Goal: Task Accomplishment & Management: Use online tool/utility

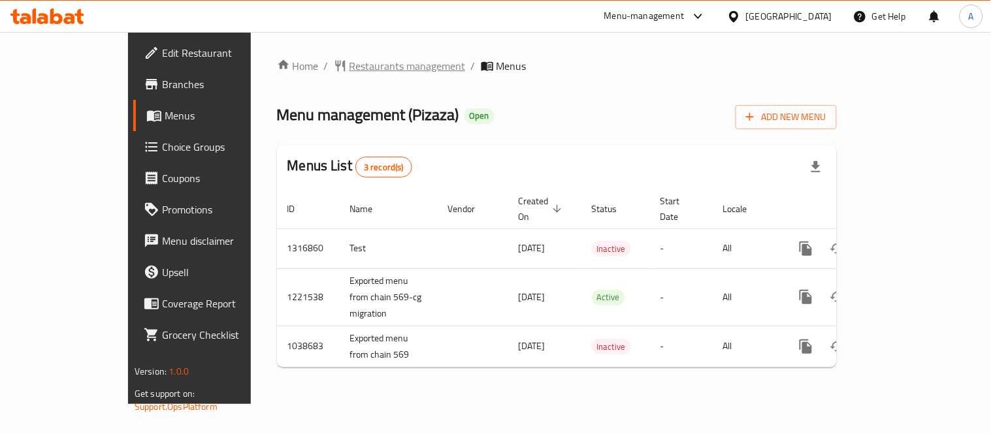
click at [350, 67] on span "Restaurants management" at bounding box center [408, 66] width 116 height 16
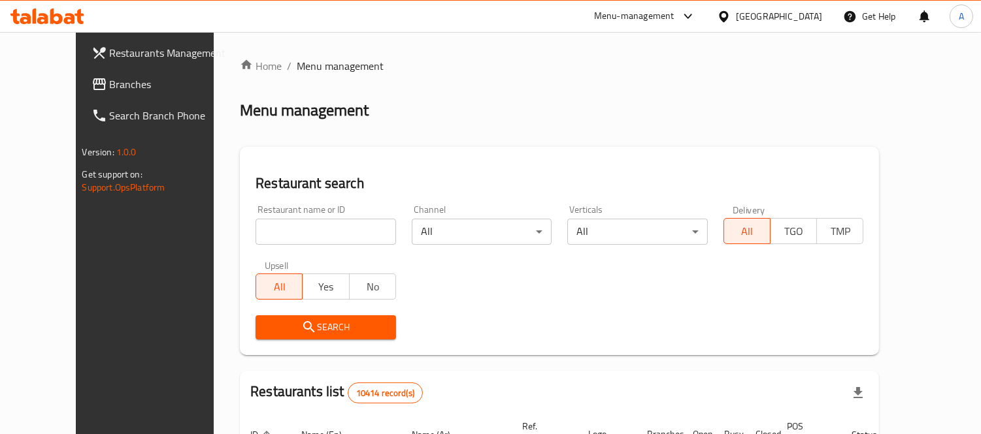
click at [267, 238] on input "search" at bounding box center [325, 232] width 140 height 26
paste input "569"
type input "569"
click button "Search" at bounding box center [325, 328] width 140 height 24
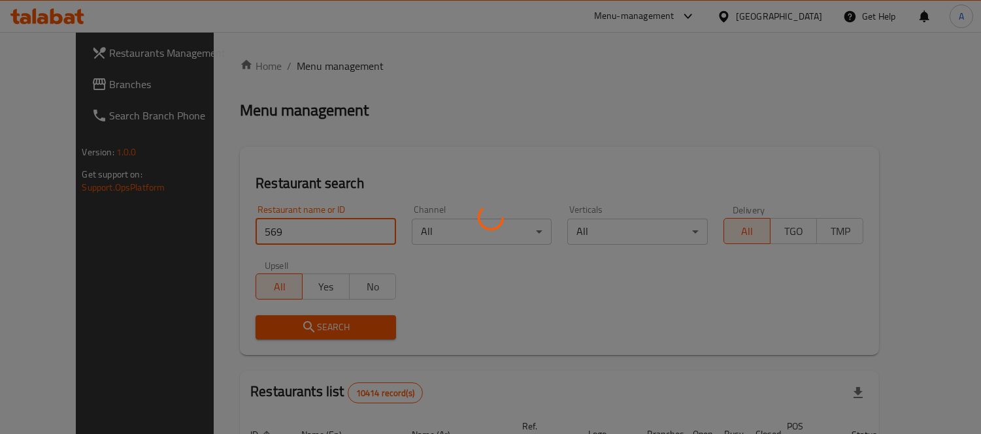
click button "Search" at bounding box center [325, 328] width 140 height 24
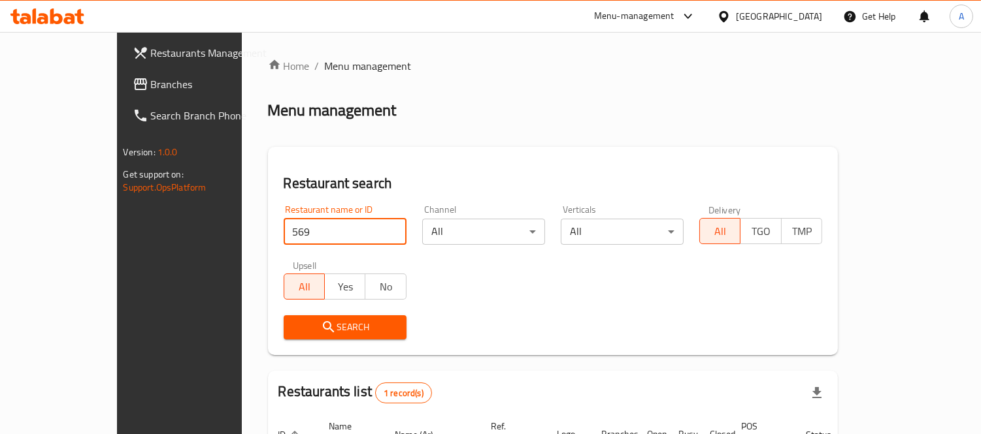
scroll to position [122, 0]
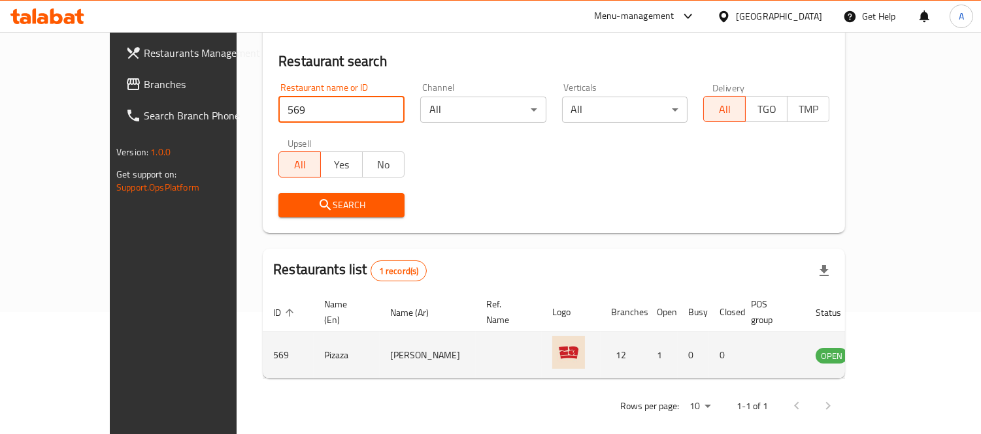
click at [919, 350] on td "enhanced table" at bounding box center [896, 356] width 45 height 46
click at [899, 351] on icon "enhanced table" at bounding box center [892, 356] width 14 height 11
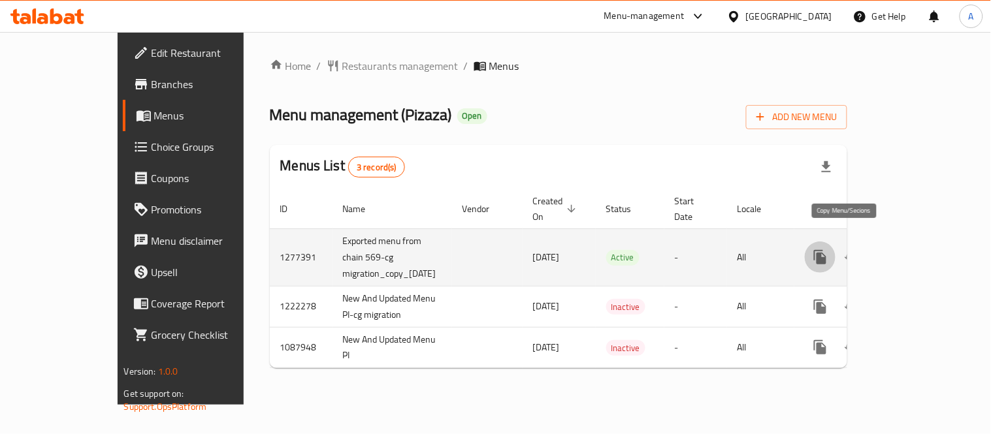
click at [826, 250] on icon "more" at bounding box center [820, 257] width 12 height 14
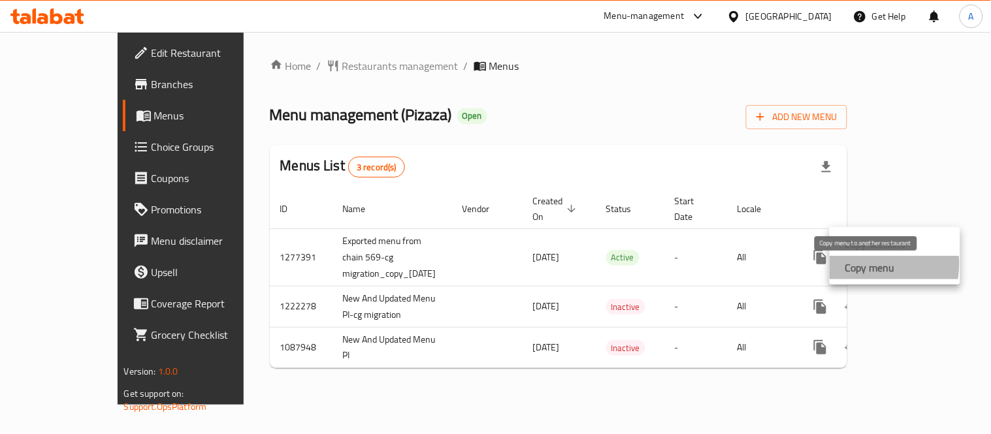
click at [869, 265] on strong "Copy menu" at bounding box center [870, 268] width 50 height 16
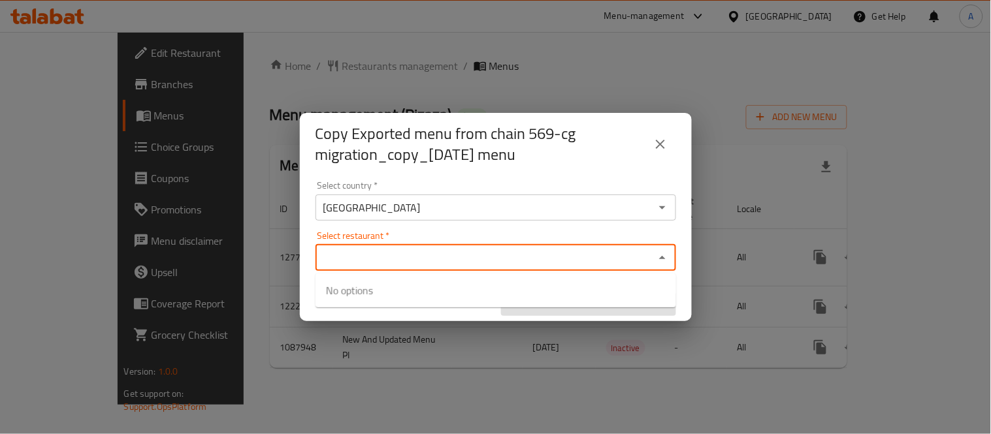
click at [350, 256] on input "Select restaurant   *" at bounding box center [484, 258] width 331 height 18
paste input "Pizaza"
type input "Pizaza"
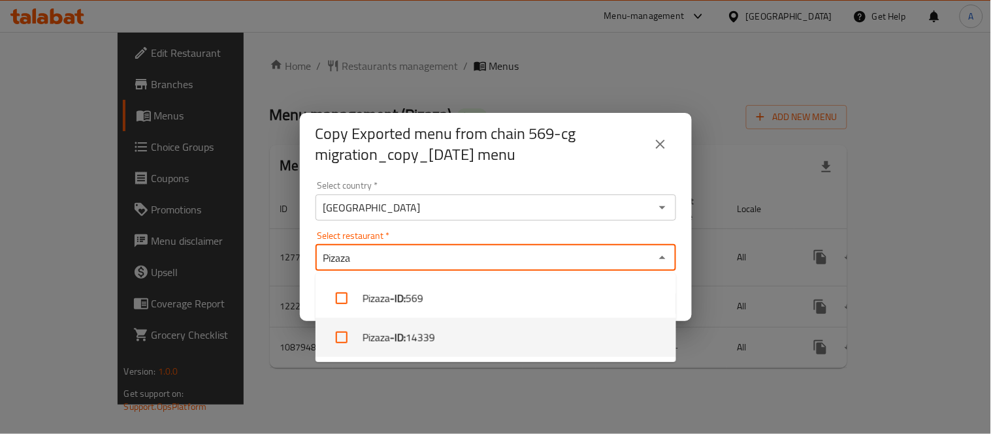
click at [340, 336] on input "checkbox" at bounding box center [341, 337] width 31 height 31
checkbox input "true"
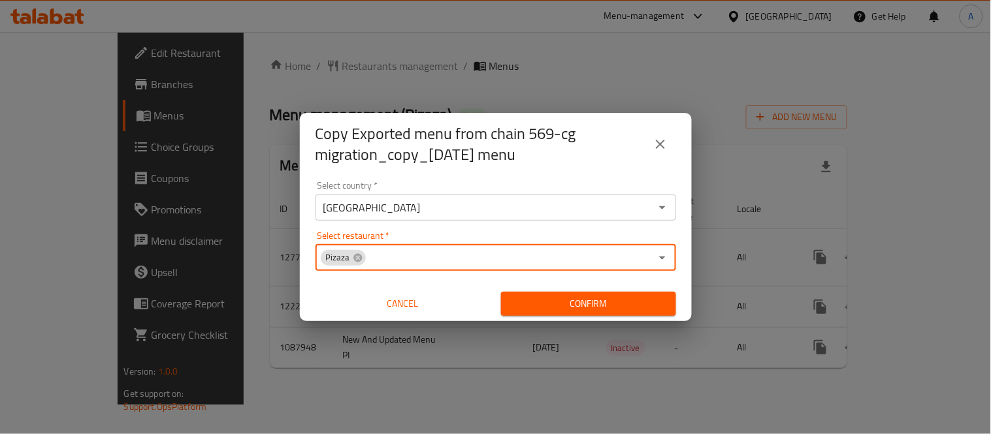
click at [438, 201] on input "[GEOGRAPHIC_DATA]" at bounding box center [484, 208] width 331 height 18
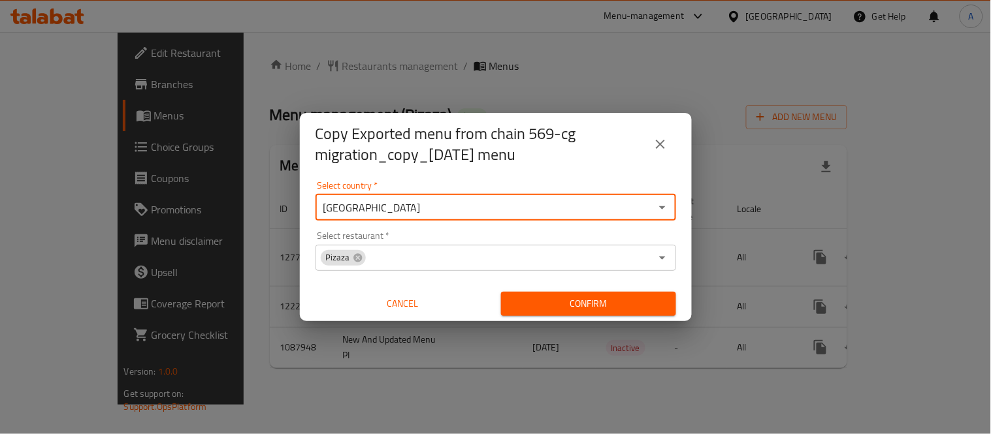
click at [669, 210] on icon "Open" at bounding box center [663, 208] width 16 height 16
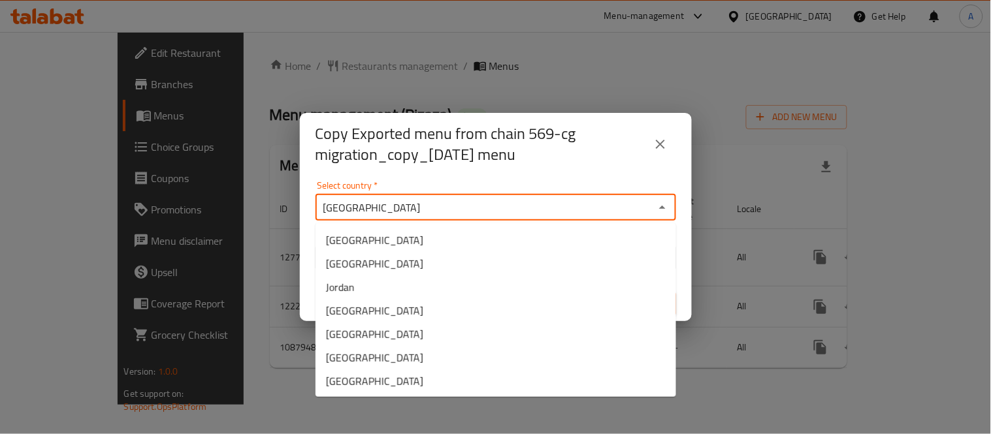
click at [669, 210] on icon "Close" at bounding box center [663, 208] width 16 height 16
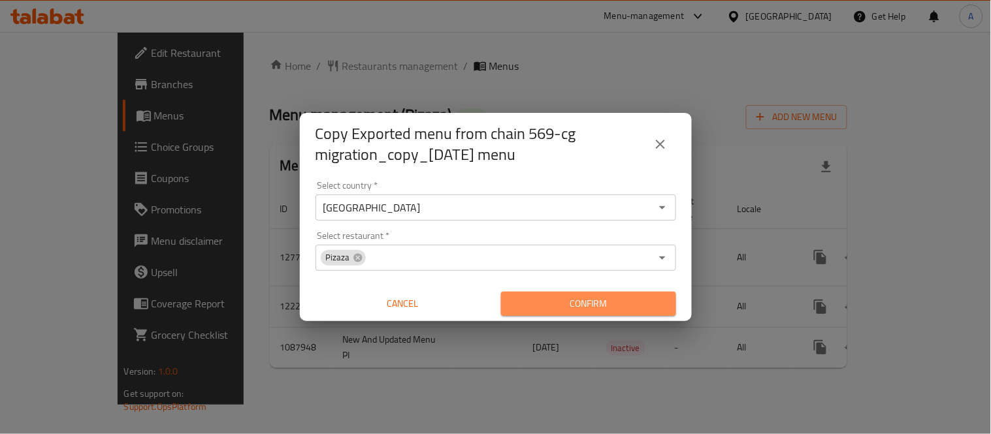
click at [597, 297] on span "Confirm" at bounding box center [589, 304] width 154 height 16
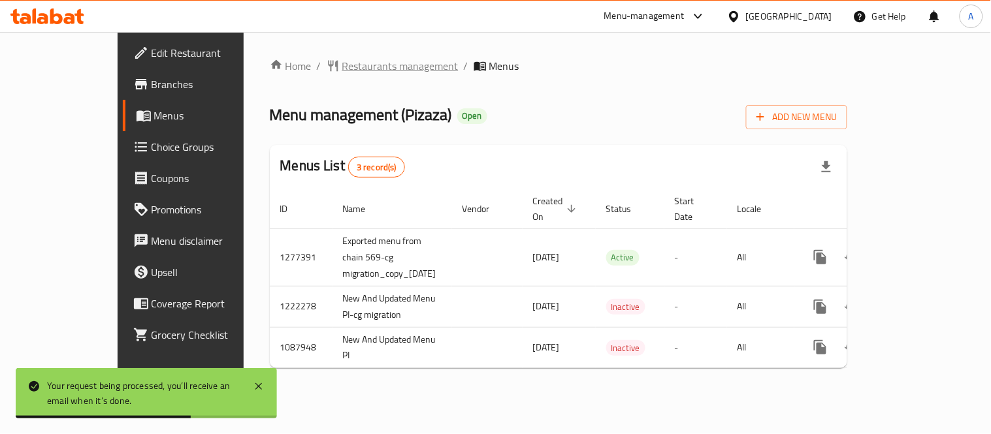
click at [342, 63] on span "Restaurants management" at bounding box center [400, 66] width 116 height 16
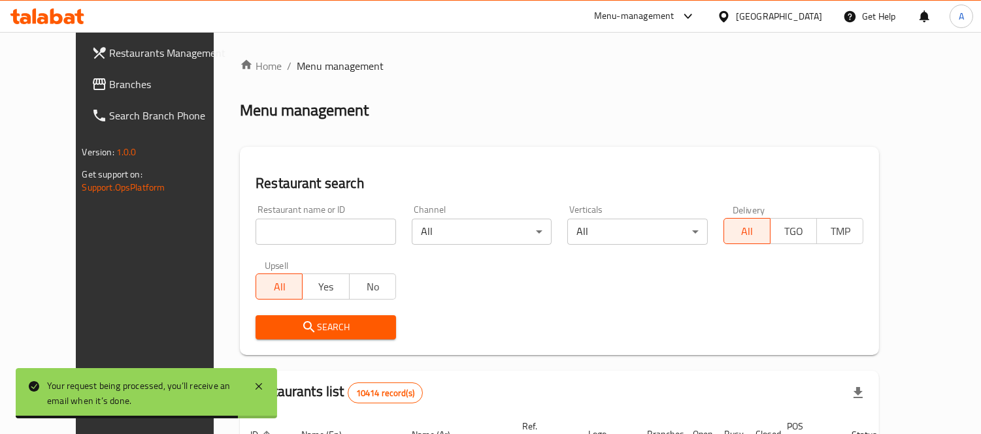
click at [310, 251] on div "Restaurant name or ID Restaurant name or ID" at bounding box center [326, 225] width 156 height 56
click at [318, 236] on input "search" at bounding box center [325, 232] width 140 height 26
paste input "14339"
type input "14339"
click button "Search" at bounding box center [325, 328] width 140 height 24
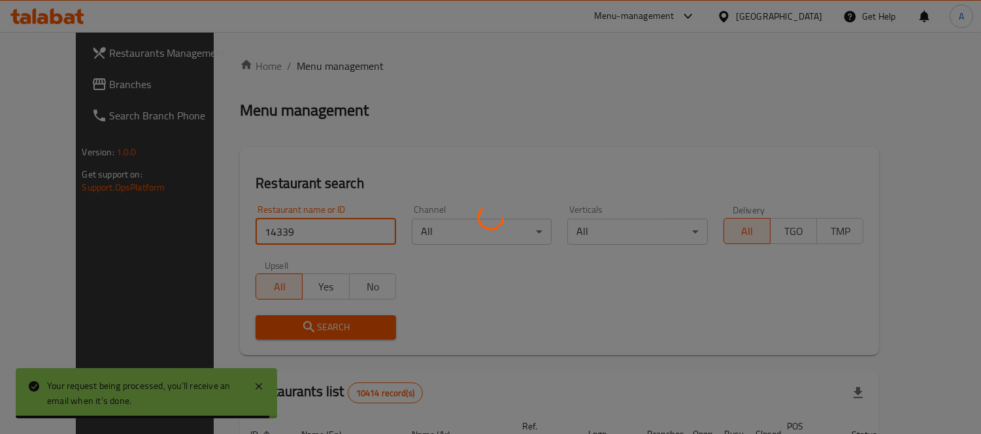
click button "Search" at bounding box center [325, 328] width 140 height 24
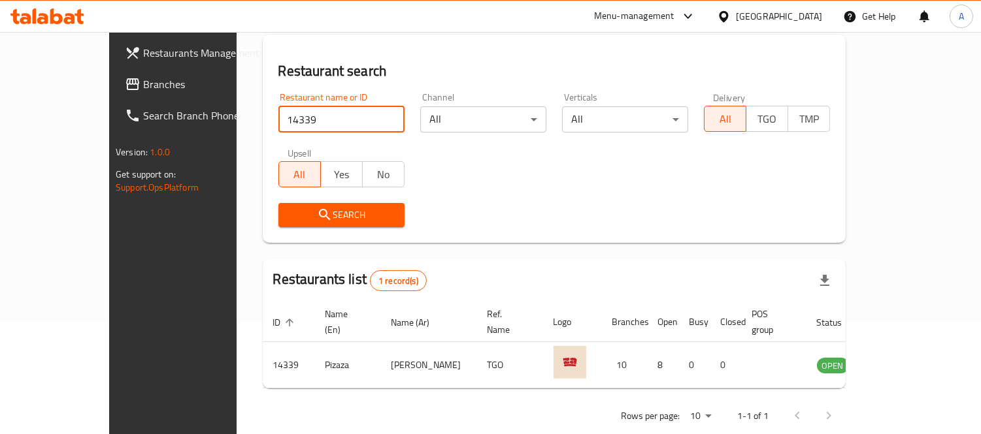
scroll to position [122, 0]
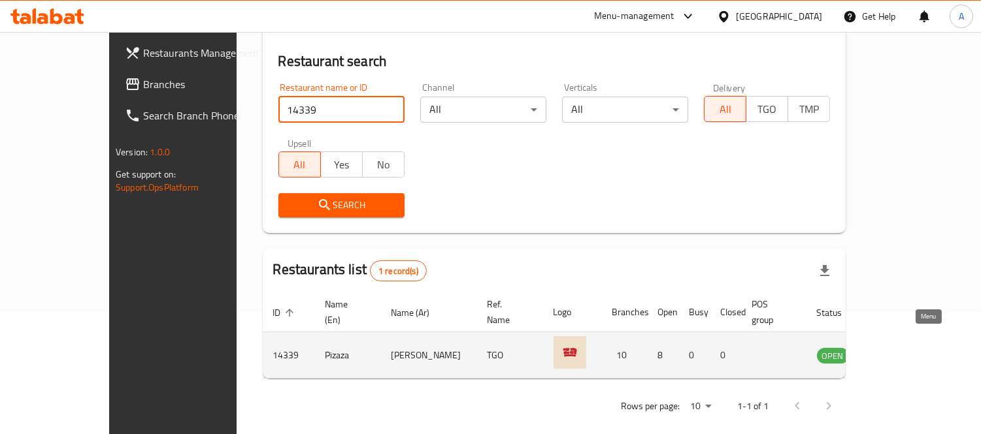
click at [909, 348] on link "enhanced table" at bounding box center [897, 356] width 24 height 16
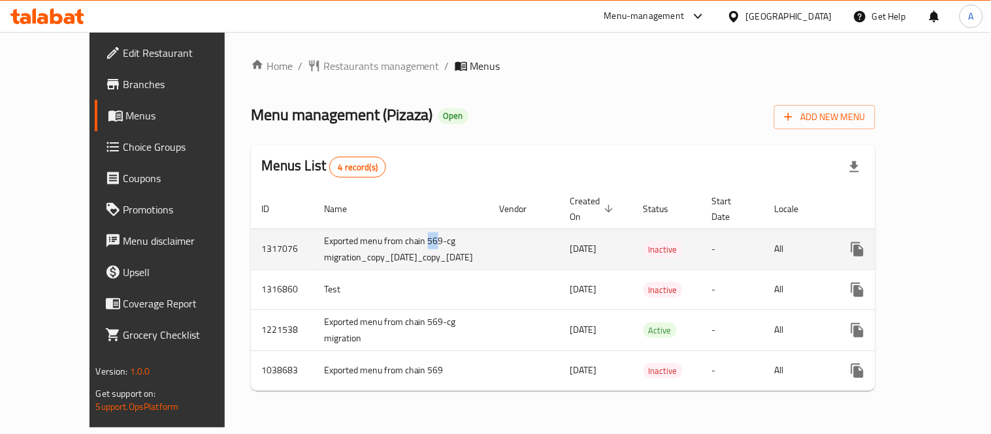
drag, startPoint x: 367, startPoint y: 242, endPoint x: 376, endPoint y: 242, distance: 9.2
click at [376, 242] on td "Exported menu from chain 569-cg migration_copy_23/02/2025_copy_13/10/2025" at bounding box center [402, 249] width 176 height 41
click at [881, 246] on icon "enhanced table" at bounding box center [889, 250] width 16 height 16
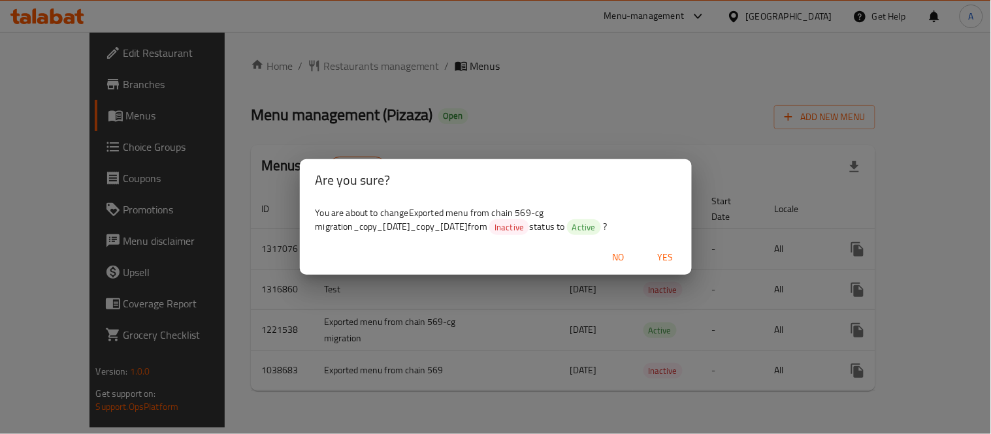
click at [670, 257] on span "Yes" at bounding box center [665, 258] width 31 height 16
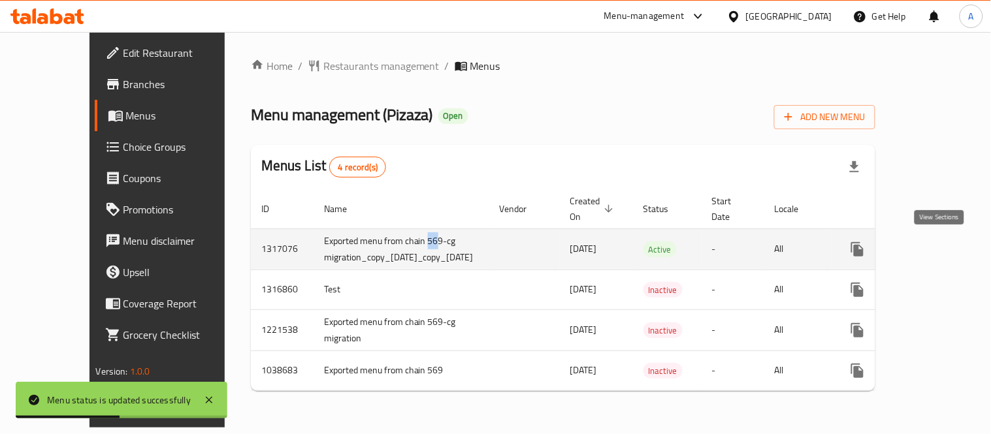
click at [946, 252] on icon "enhanced table" at bounding box center [952, 250] width 12 height 12
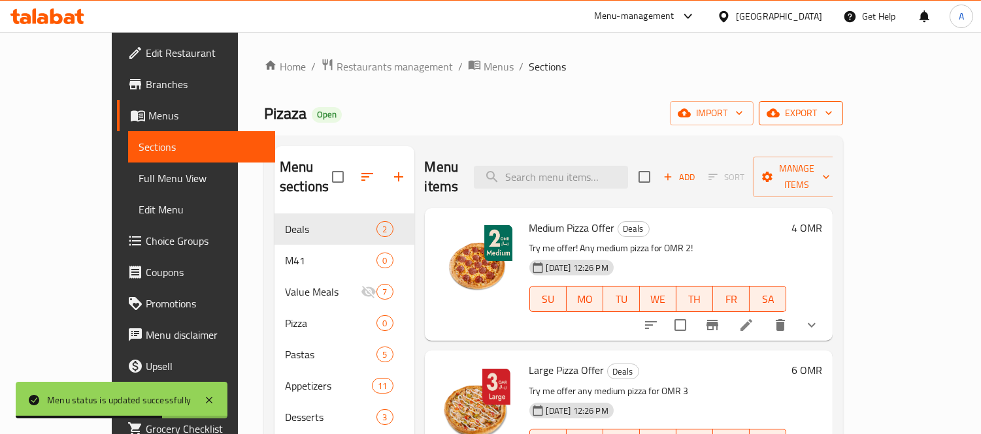
click at [779, 111] on icon "button" at bounding box center [772, 113] width 13 height 8
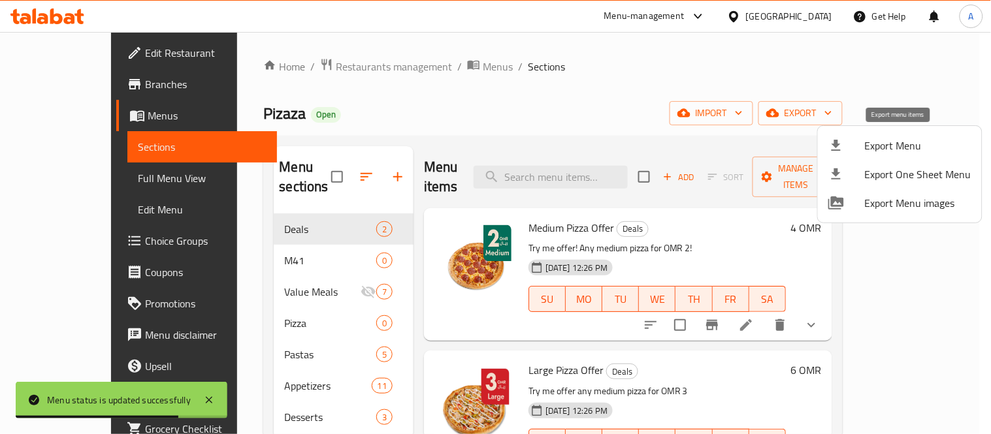
click at [894, 144] on span "Export Menu" at bounding box center [918, 146] width 106 height 16
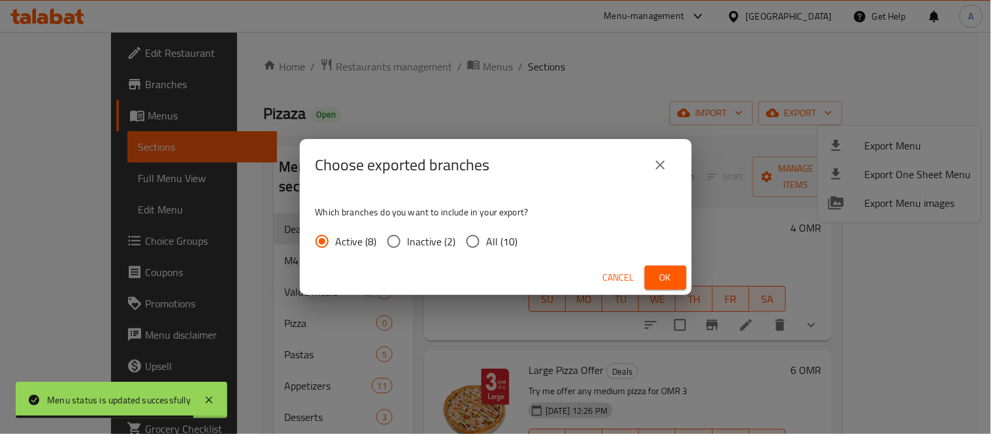
click at [487, 235] on span "All (10)" at bounding box center [502, 242] width 31 height 16
click at [487, 235] on input "All (10)" at bounding box center [472, 241] width 27 height 27
radio input "true"
click at [670, 268] on button "Ok" at bounding box center [666, 278] width 42 height 24
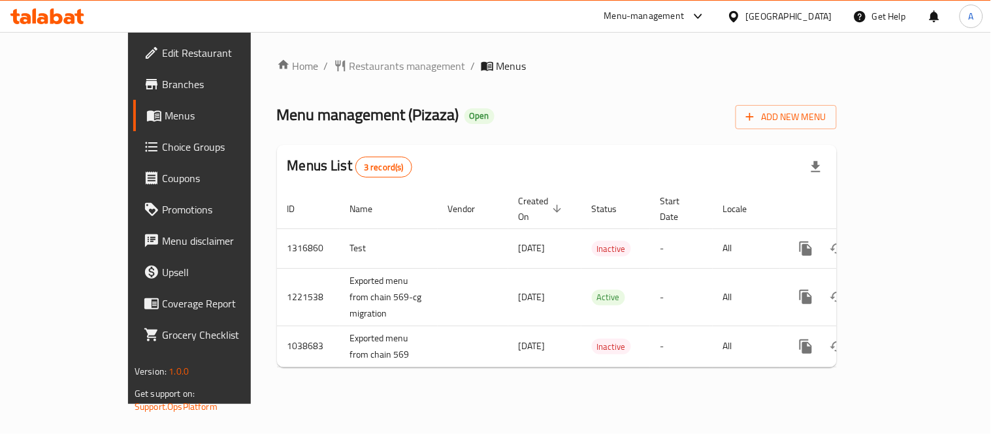
click at [162, 83] on span "Branches" at bounding box center [222, 84] width 121 height 16
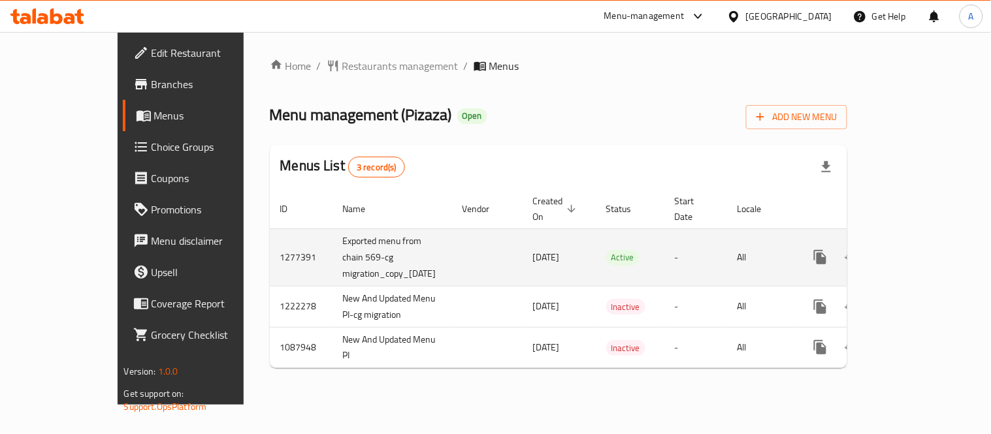
click at [941, 240] on td "enhanced table" at bounding box center [867, 257] width 146 height 57
click at [930, 244] on link "enhanced table" at bounding box center [914, 257] width 31 height 31
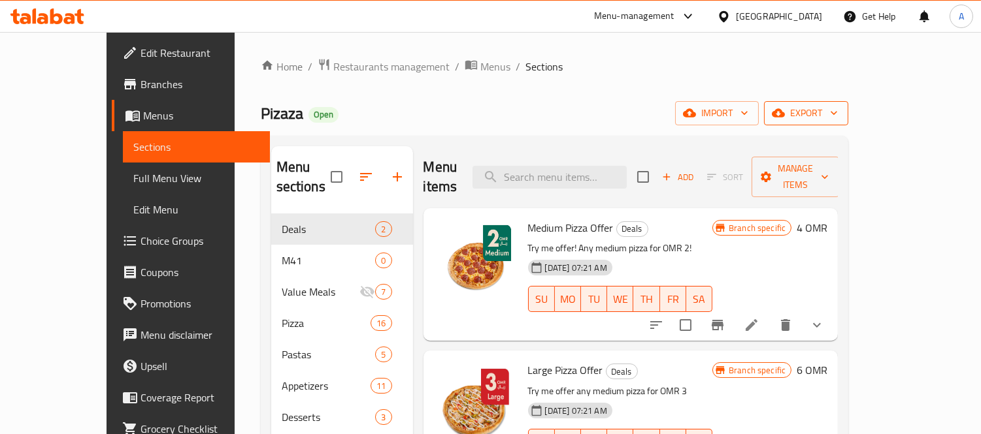
click at [838, 116] on span "export" at bounding box center [805, 113] width 63 height 16
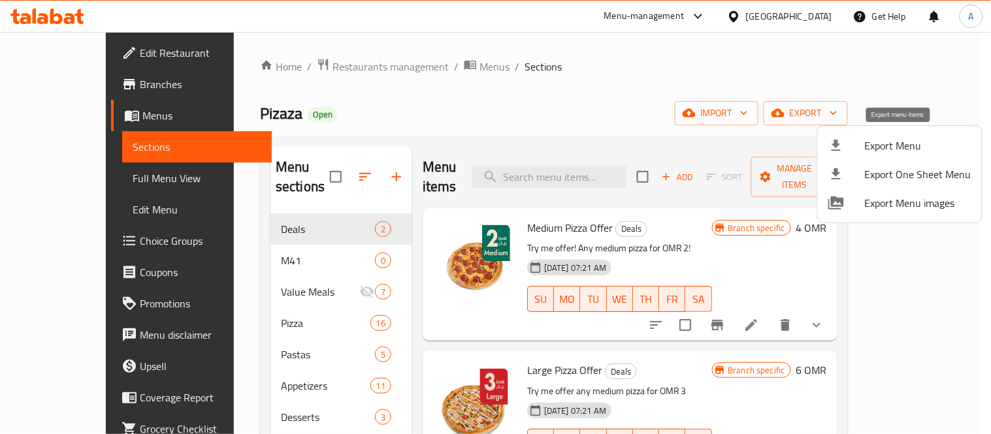
click at [882, 150] on span "Export Menu" at bounding box center [918, 146] width 106 height 16
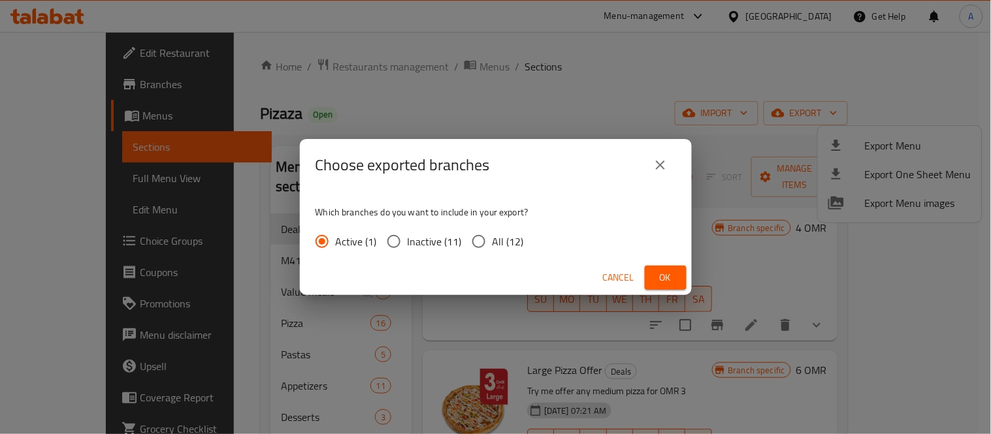
click at [491, 246] on input "All (12)" at bounding box center [478, 241] width 27 height 27
radio input "true"
click at [666, 279] on span "Ok" at bounding box center [665, 278] width 21 height 16
